Goal: Information Seeking & Learning: Learn about a topic

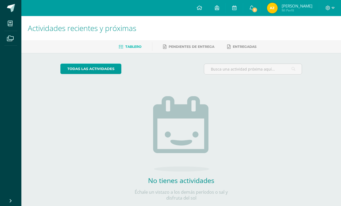
click at [275, 13] on img at bounding box center [272, 8] width 11 height 11
click at [276, 8] on img at bounding box center [272, 8] width 11 height 11
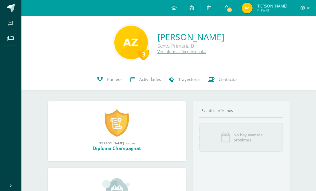
click at [116, 84] on link "Punteos" at bounding box center [109, 79] width 33 height 21
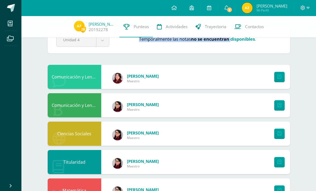
scroll to position [19, 0]
click at [307, 60] on div "28 Angela Zardetto 20192278 Punteos Actividades Trayectoria Contactos Pendiente…" at bounding box center [168, 190] width 294 height 386
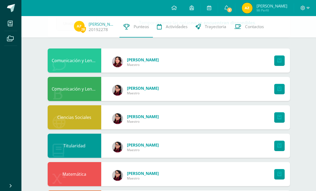
scroll to position [41, 0]
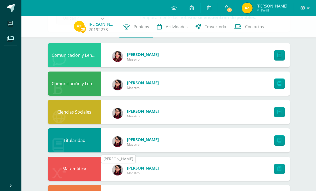
click at [120, 175] on img at bounding box center [117, 169] width 11 height 11
click at [116, 172] on img at bounding box center [117, 169] width 11 height 11
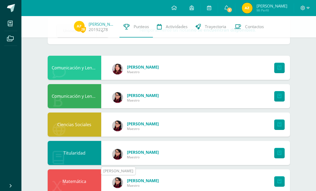
scroll to position [0, 0]
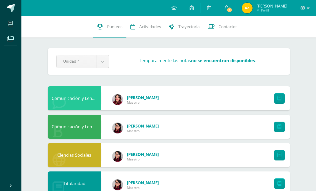
click at [153, 32] on link "Actividades" at bounding box center [145, 26] width 39 height 21
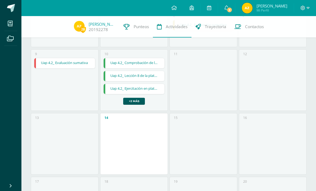
scroll to position [145, 0]
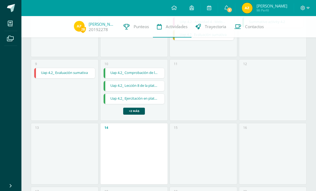
click at [137, 113] on link "+2 más" at bounding box center [134, 110] width 22 height 7
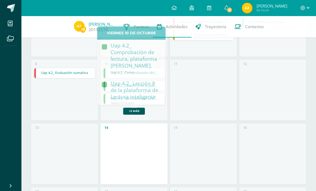
click at [191, 97] on div "11" at bounding box center [203, 89] width 68 height 61
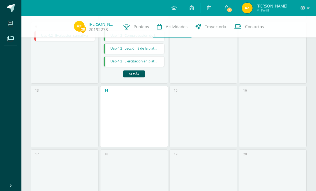
scroll to position [182, 0]
click at [229, 10] on span "3" at bounding box center [229, 10] width 6 height 6
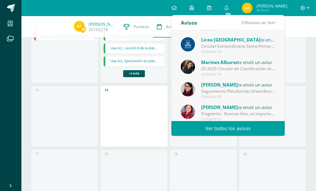
scroll to position [46, 0]
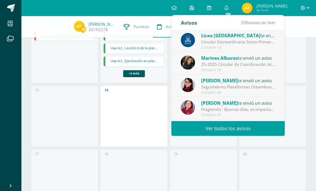
click at [253, 107] on div "Progrentis : Buenos días, es importante que recuerden la fecha de finalización …" at bounding box center [238, 109] width 74 height 6
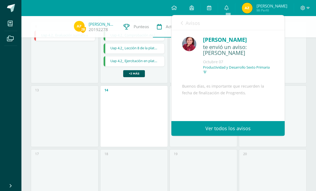
click at [181, 20] on link "Avisos" at bounding box center [189, 22] width 19 height 15
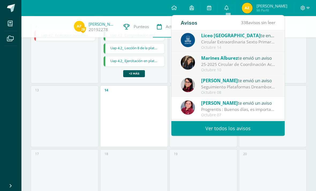
click at [243, 79] on div "Lauretthe Galán te envió un aviso" at bounding box center [238, 80] width 74 height 7
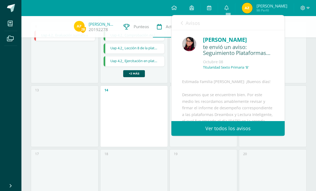
click at [251, 84] on div "Estimada Familia Marista: ¡Buenos días! Deseamos que se encuentren bien. Por es…" at bounding box center [228, 176] width 92 height 197
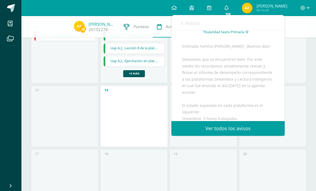
scroll to position [38, 0]
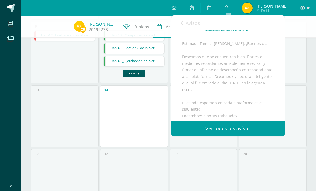
click at [183, 26] on link "Avisos" at bounding box center [189, 22] width 19 height 15
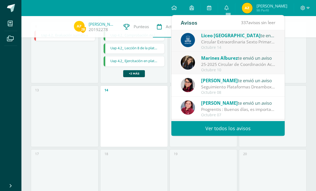
click at [313, 50] on div "Hoy Octubre 2025 Lunes Martes Miércoles Jueves Viernes Sábado Domingo 29 30 1 2…" at bounding box center [168, 124] width 294 height 580
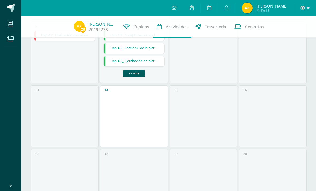
click at [217, 28] on span "Trayectoria" at bounding box center [215, 27] width 21 height 6
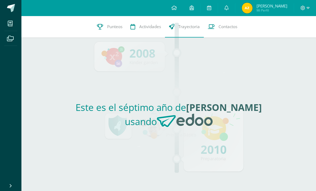
click at [212, 143] on div "Este es el séptimo año de [PERSON_NAME] usando" at bounding box center [168, 116] width 246 height 153
click at [239, 33] on link "Contactos" at bounding box center [221, 26] width 37 height 21
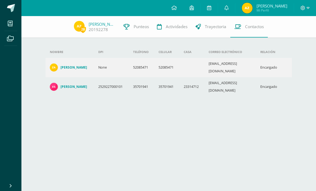
click at [77, 24] on img at bounding box center [79, 26] width 11 height 11
click at [11, 2] on link at bounding box center [10, 8] width 21 height 16
